Goal: Book appointment/travel/reservation

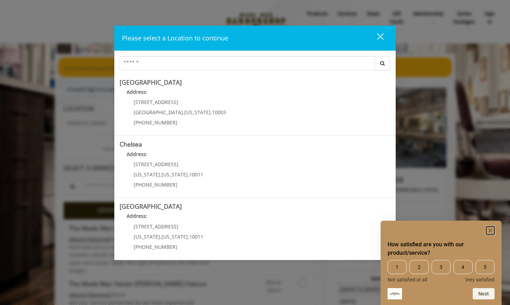
click at [491, 229] on icon "Hide survey" at bounding box center [490, 231] width 4 height 4
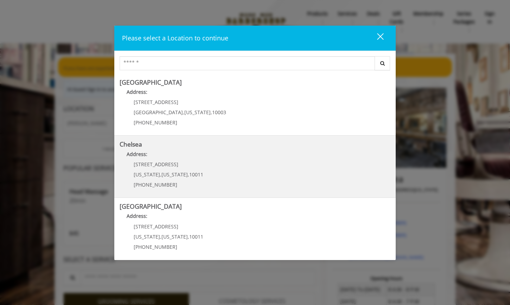
click at [289, 177] on link "Chelsea Address: [STREET_ADDRESS][US_STATE][US_STATE] (917) 639-3902" at bounding box center [254, 166] width 271 height 51
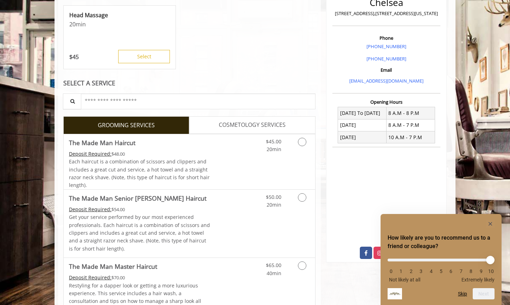
scroll to position [187, 0]
